Goal: Information Seeking & Learning: Learn about a topic

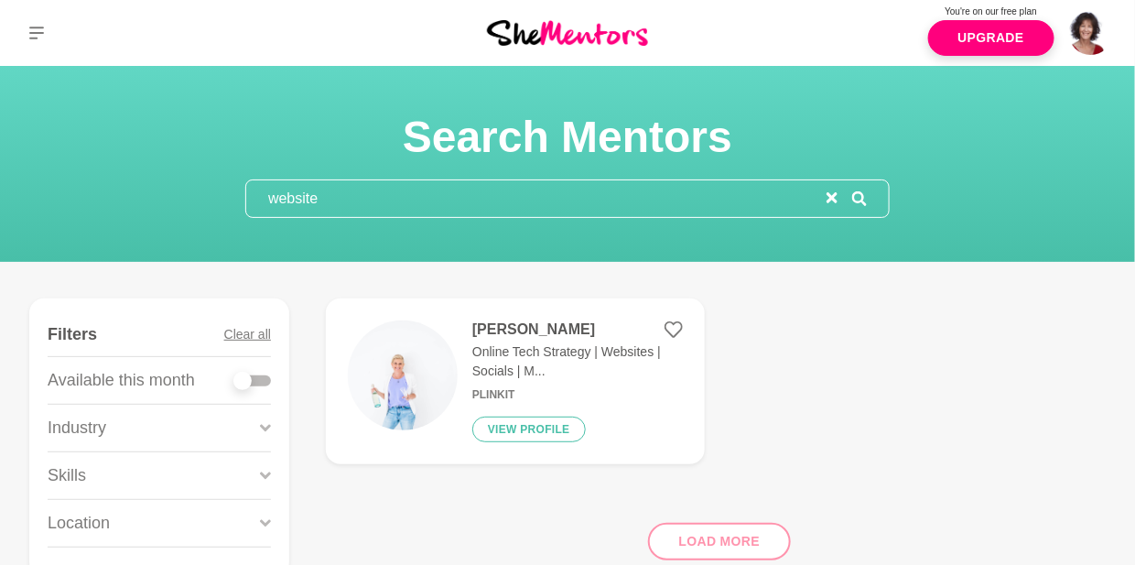
click at [564, 192] on input "website" at bounding box center [536, 198] width 580 height 37
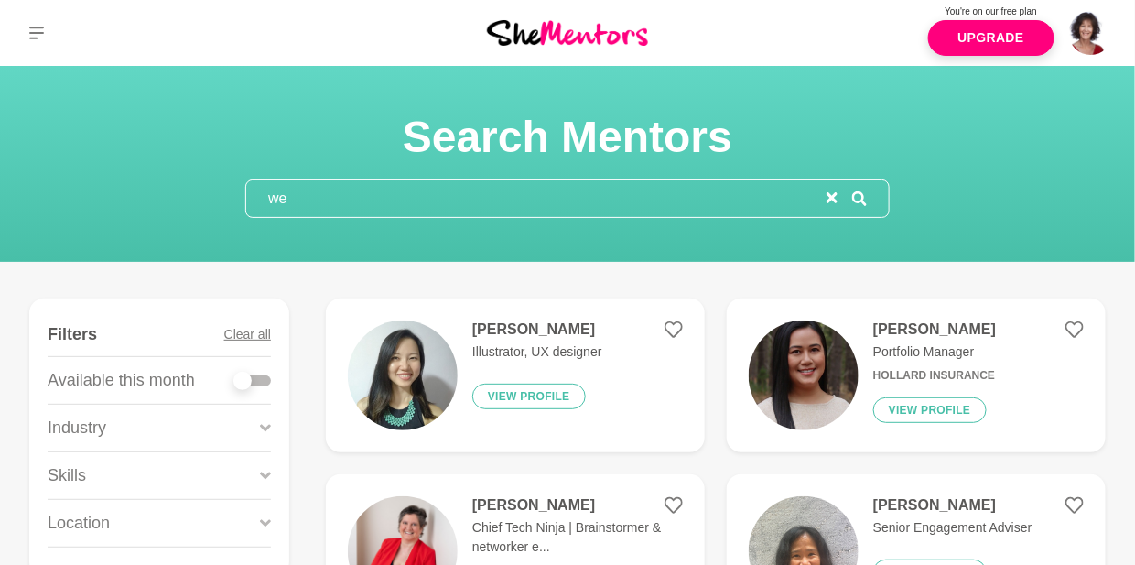
type input "w"
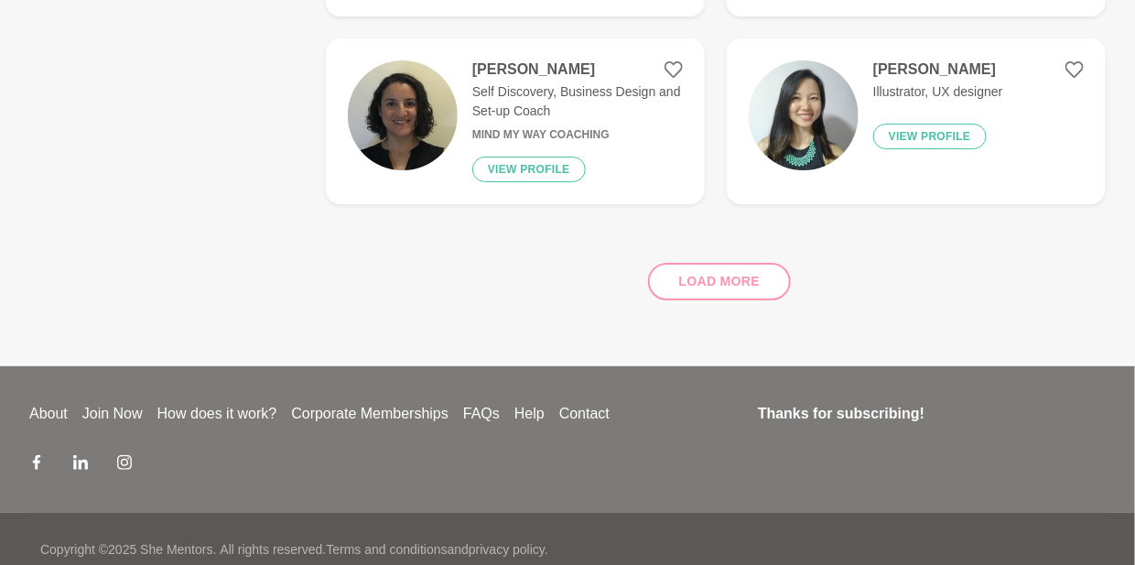
scroll to position [2102, 0]
type input "graphic design"
click at [518, 163] on button "View profile" at bounding box center [529, 169] width 114 height 26
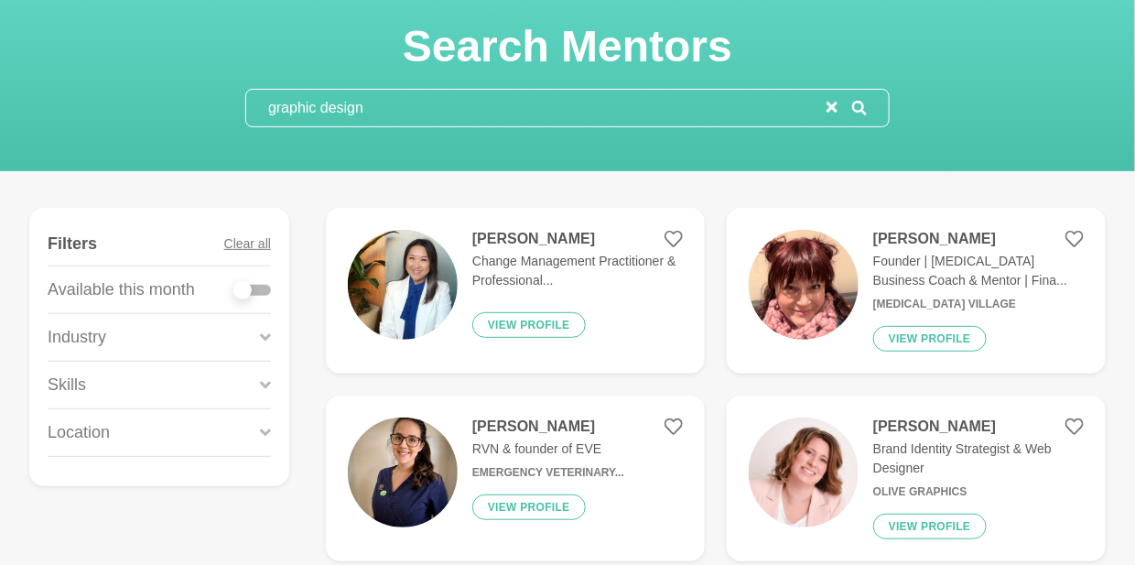
scroll to position [93, 0]
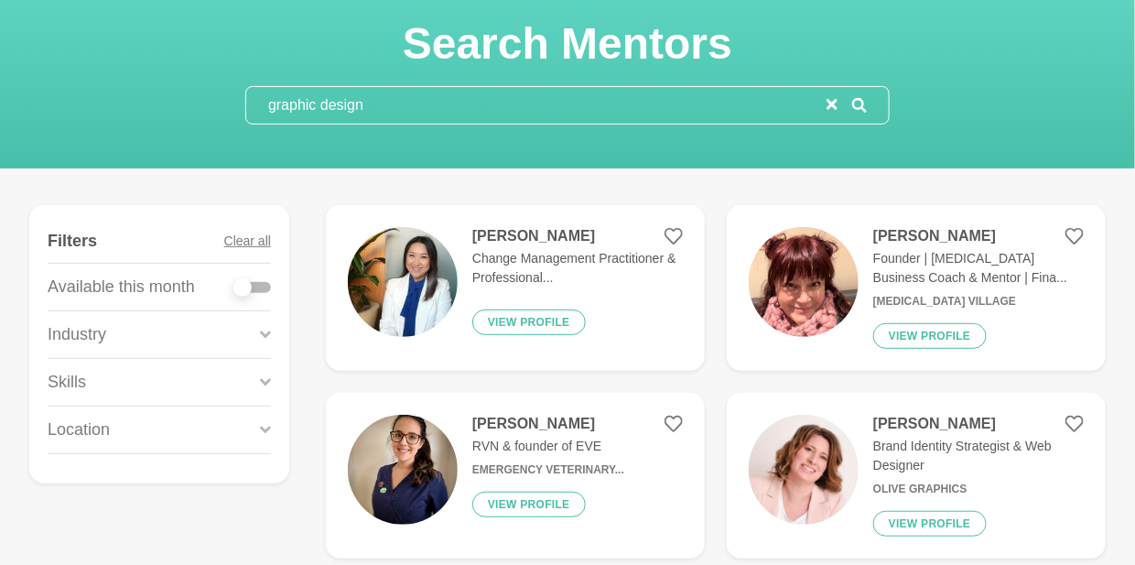
click at [267, 382] on icon at bounding box center [265, 382] width 11 height 25
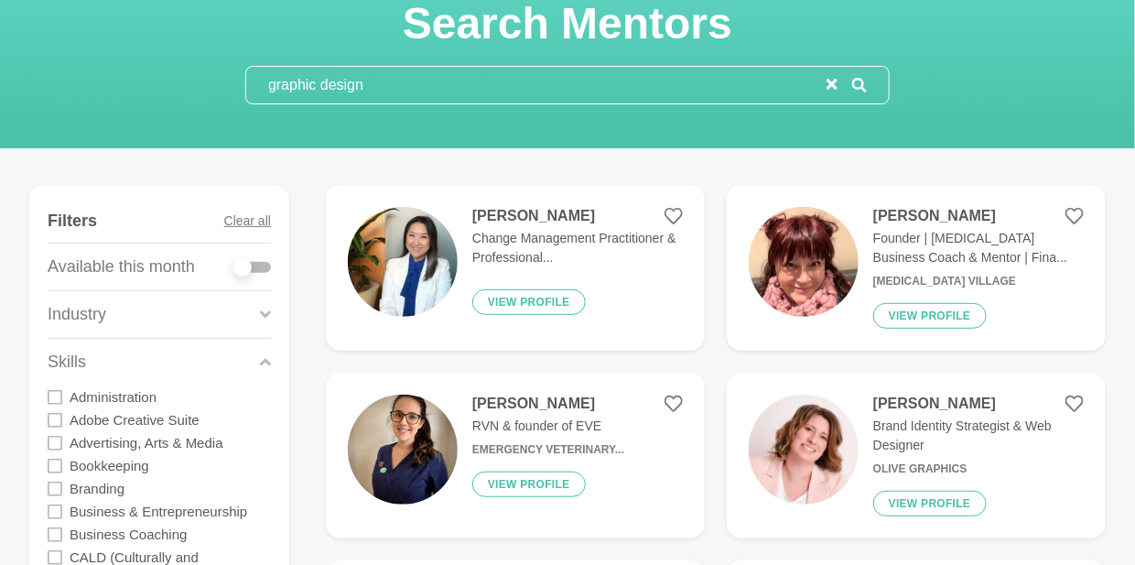
scroll to position [0, 0]
